Goal: Navigation & Orientation: Find specific page/section

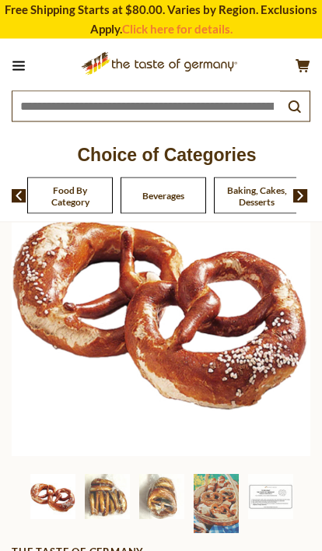
scroll to position [205, 0]
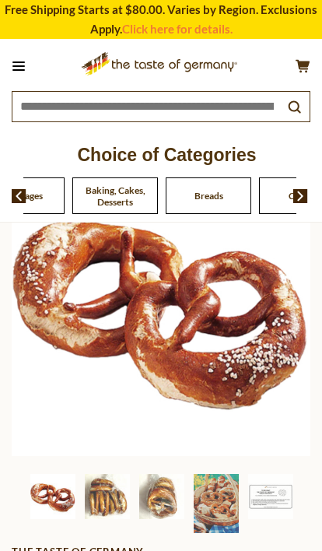
click at [149, 195] on span "Baking, Cakes, Desserts" at bounding box center [115, 195] width 68 height 23
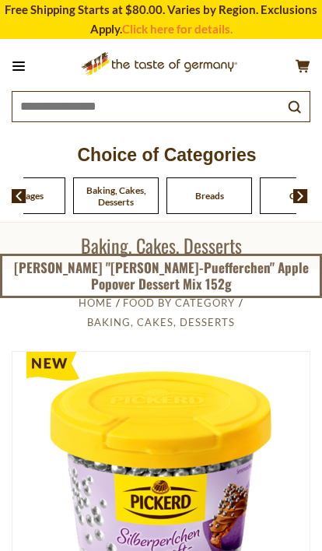
scroll to position [110, 0]
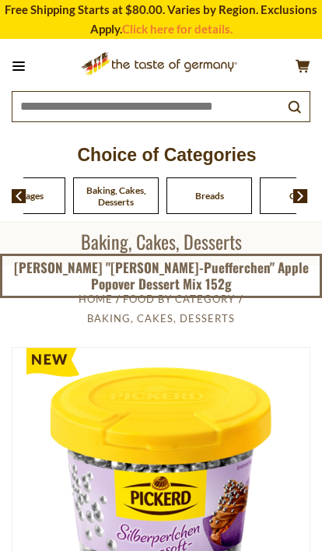
click at [20, 197] on img at bounding box center [19, 196] width 15 height 14
click at [152, 189] on div "Baking, Cakes, Desserts" at bounding box center [114, 195] width 93 height 37
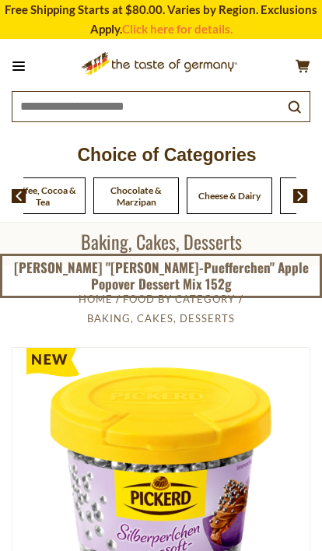
click at [292, 201] on span at bounding box center [295, 196] width 26 height 14
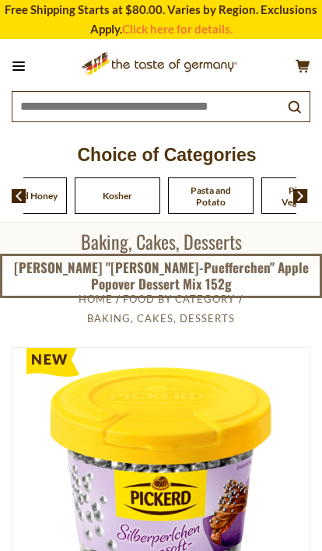
click at [132, 193] on span "Kosher" at bounding box center [118, 196] width 30 height 12
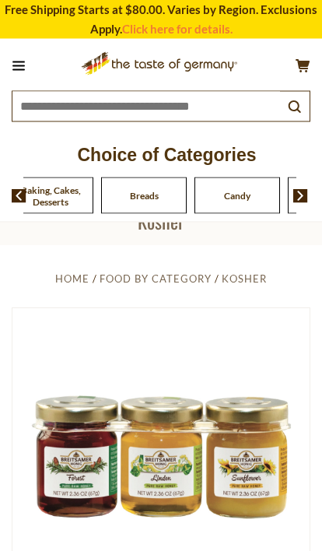
scroll to position [131, 0]
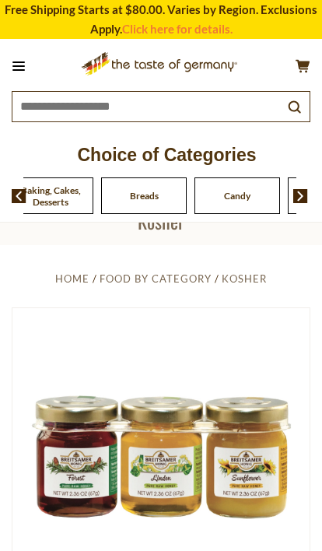
click at [12, 189] on img at bounding box center [19, 196] width 15 height 14
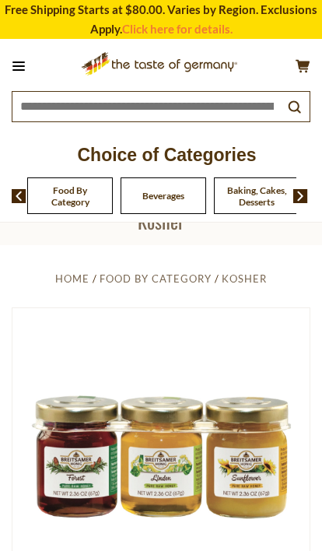
click at [6, 191] on span at bounding box center [13, 196] width 26 height 14
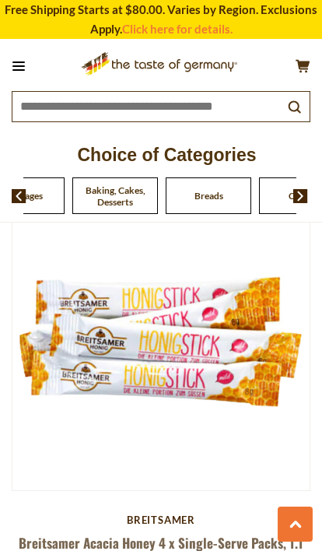
scroll to position [3752, 0]
